Goal: Find specific page/section: Find specific page/section

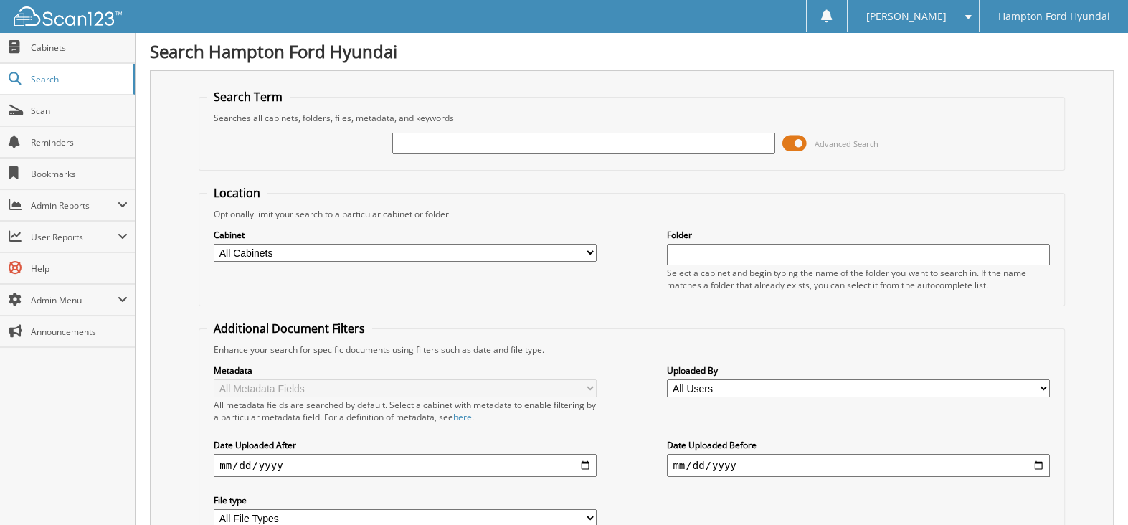
click at [465, 143] on input "text" at bounding box center [583, 144] width 383 height 22
type input "37389"
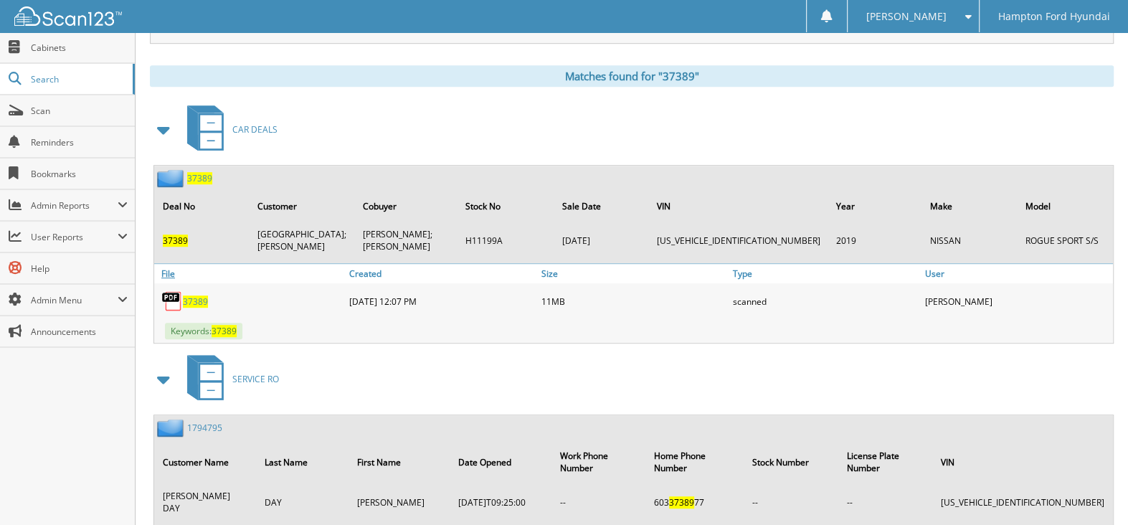
scroll to position [574, 0]
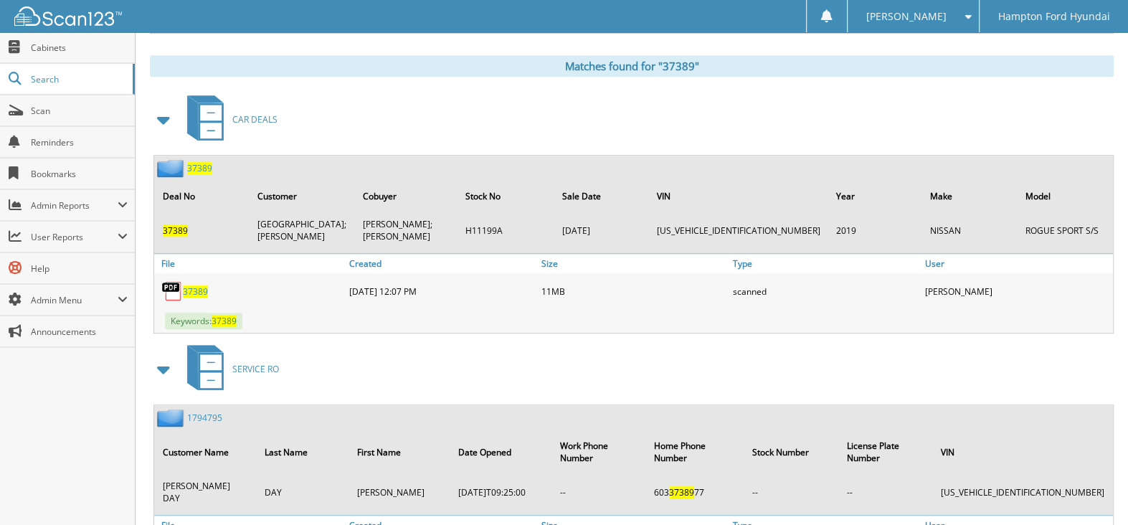
click at [172, 280] on img at bounding box center [172, 291] width 22 height 22
click at [173, 280] on img at bounding box center [172, 291] width 22 height 22
click at [184, 285] on span "37389" at bounding box center [195, 291] width 25 height 12
